Goal: Find specific page/section: Find specific page/section

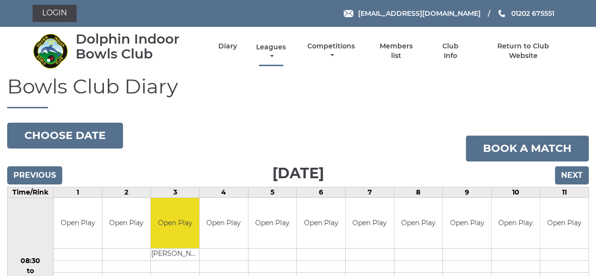
click at [274, 45] on link "Leagues" at bounding box center [271, 52] width 34 height 19
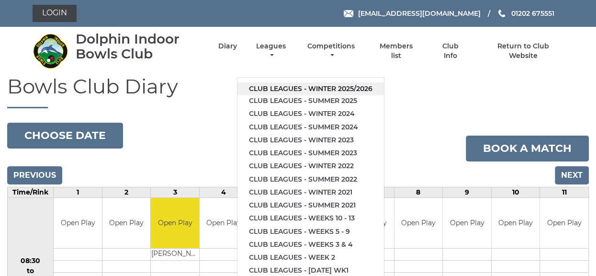
click at [284, 88] on link "Club leagues - Winter 2025/2026" at bounding box center [310, 88] width 146 height 13
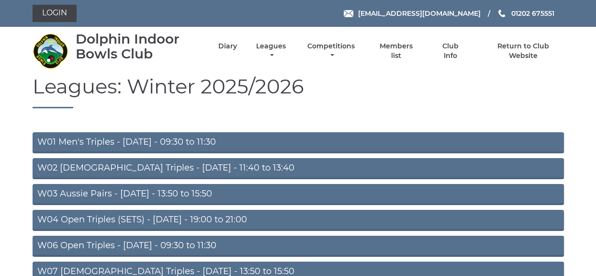
click at [110, 193] on link "W03 Aussie Pairs - Monday - 13:50 to 15:50" at bounding box center [298, 194] width 531 height 21
